Goal: Information Seeking & Learning: Learn about a topic

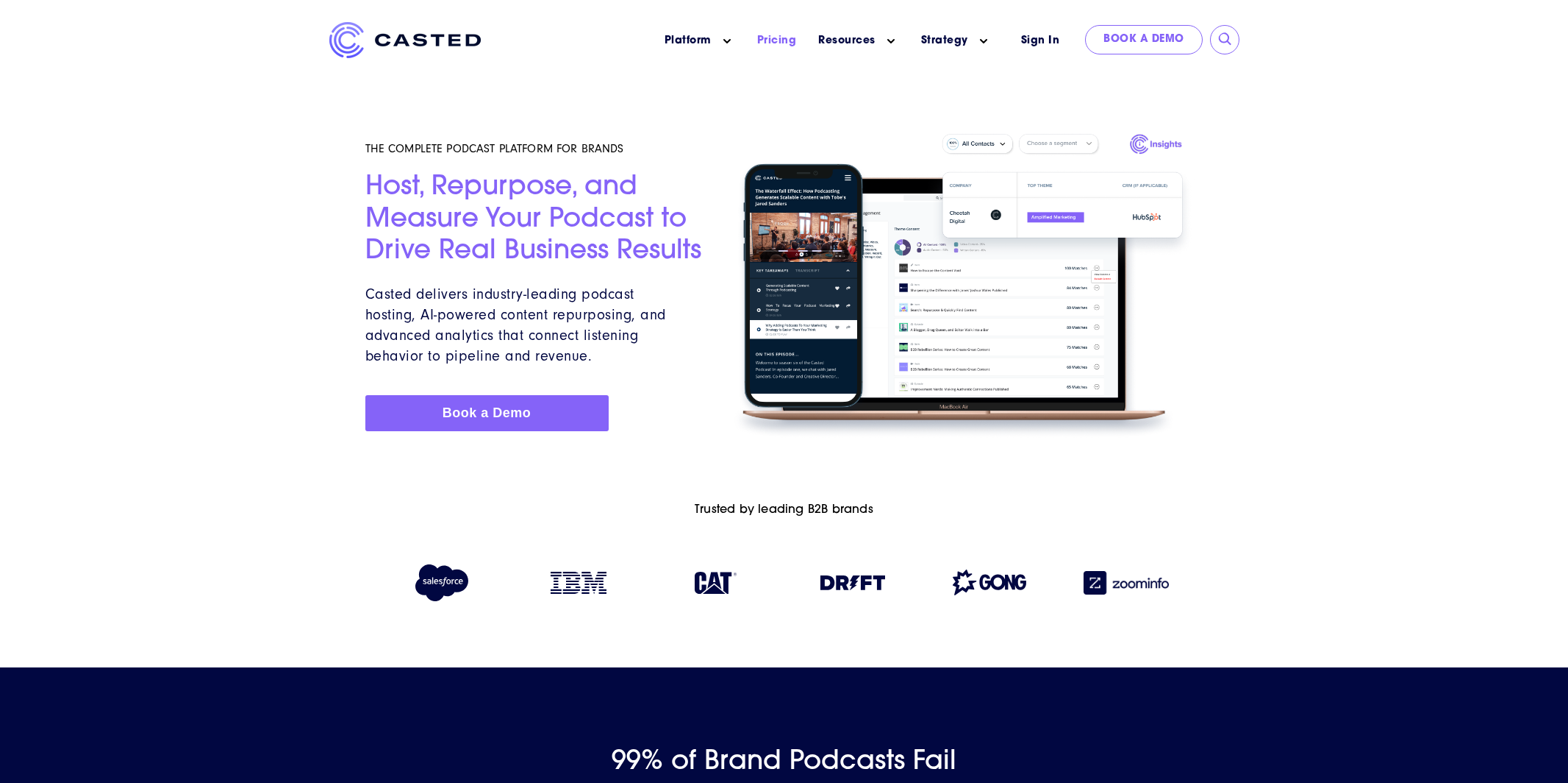
click at [766, 36] on link "Pricing" at bounding box center [777, 41] width 39 height 15
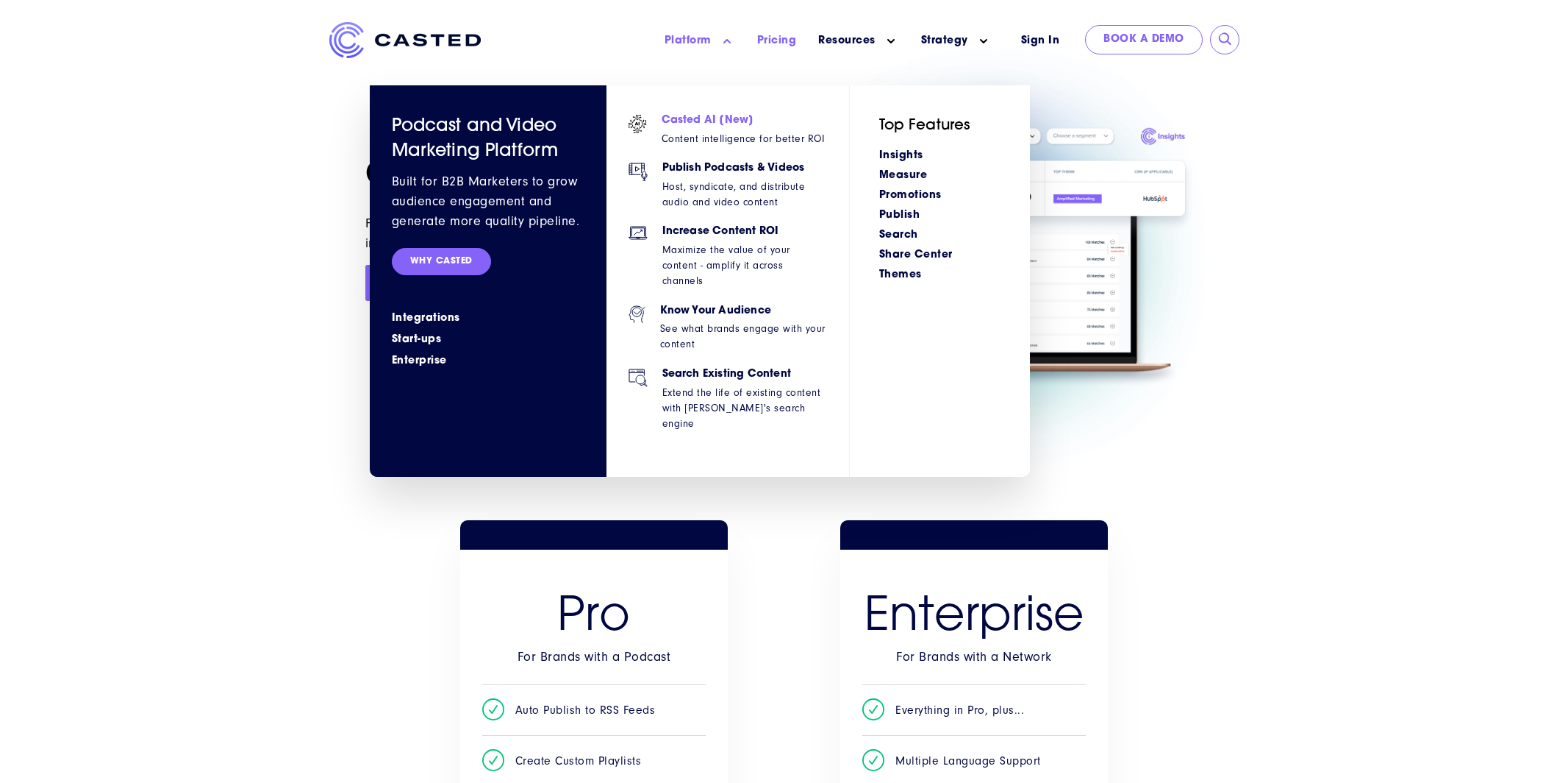
click at [698, 121] on h6 "Casted AI [New]" at bounding box center [743, 121] width 163 height 13
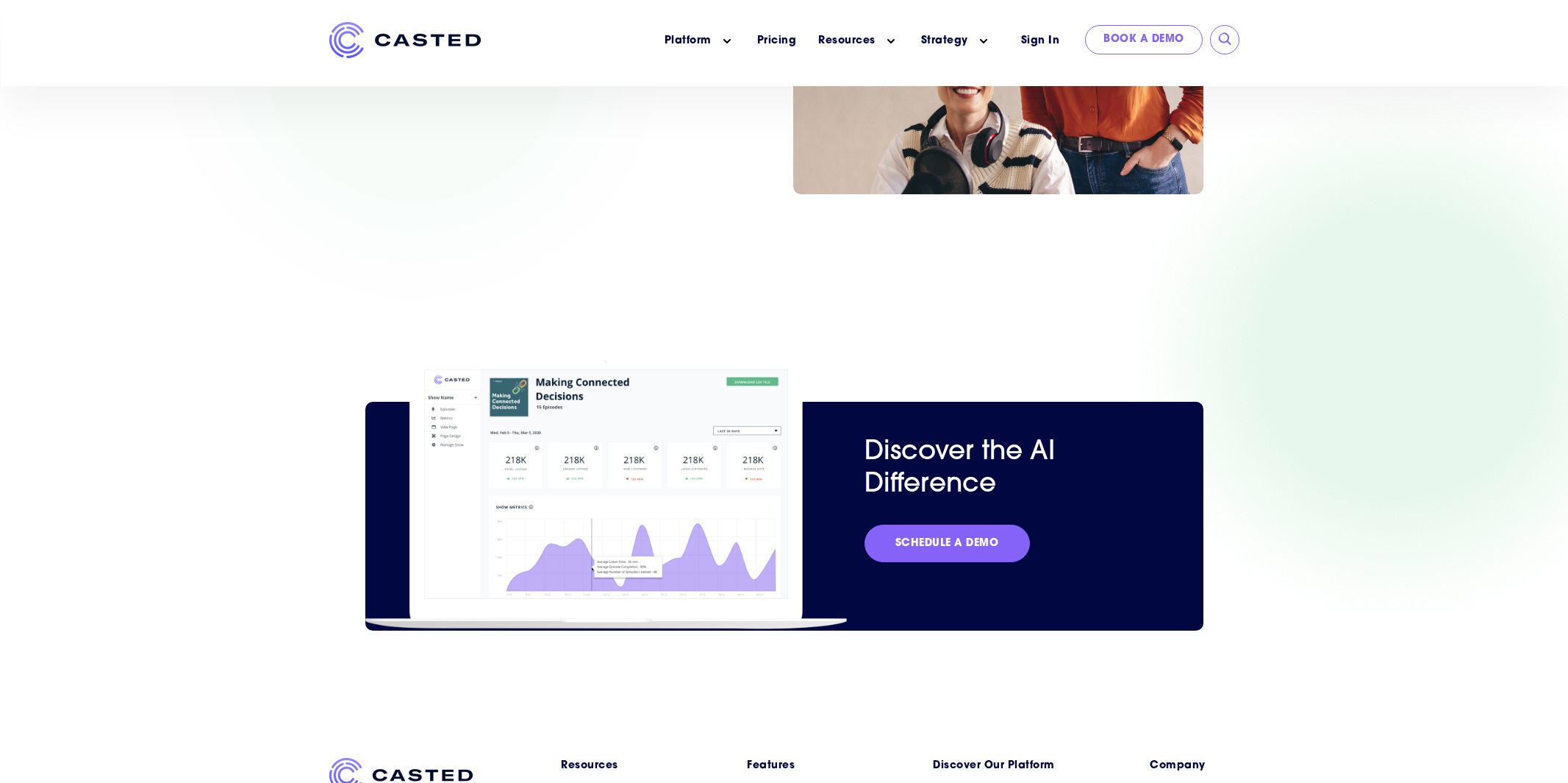
scroll to position [3617, 0]
